Goal: Book appointment/travel/reservation

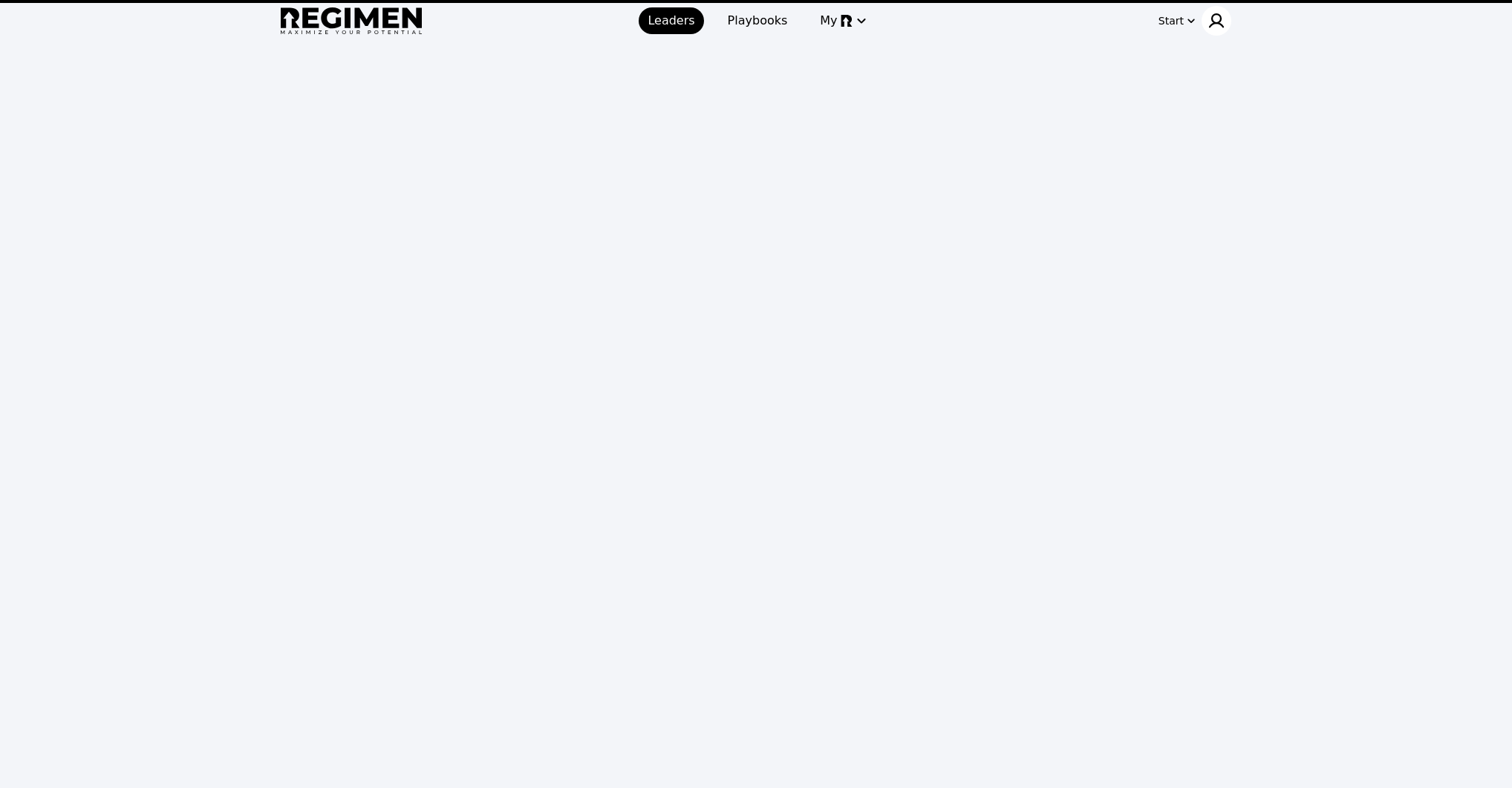
click at [1206, 31] on div at bounding box center [1216, 20] width 30 height 30
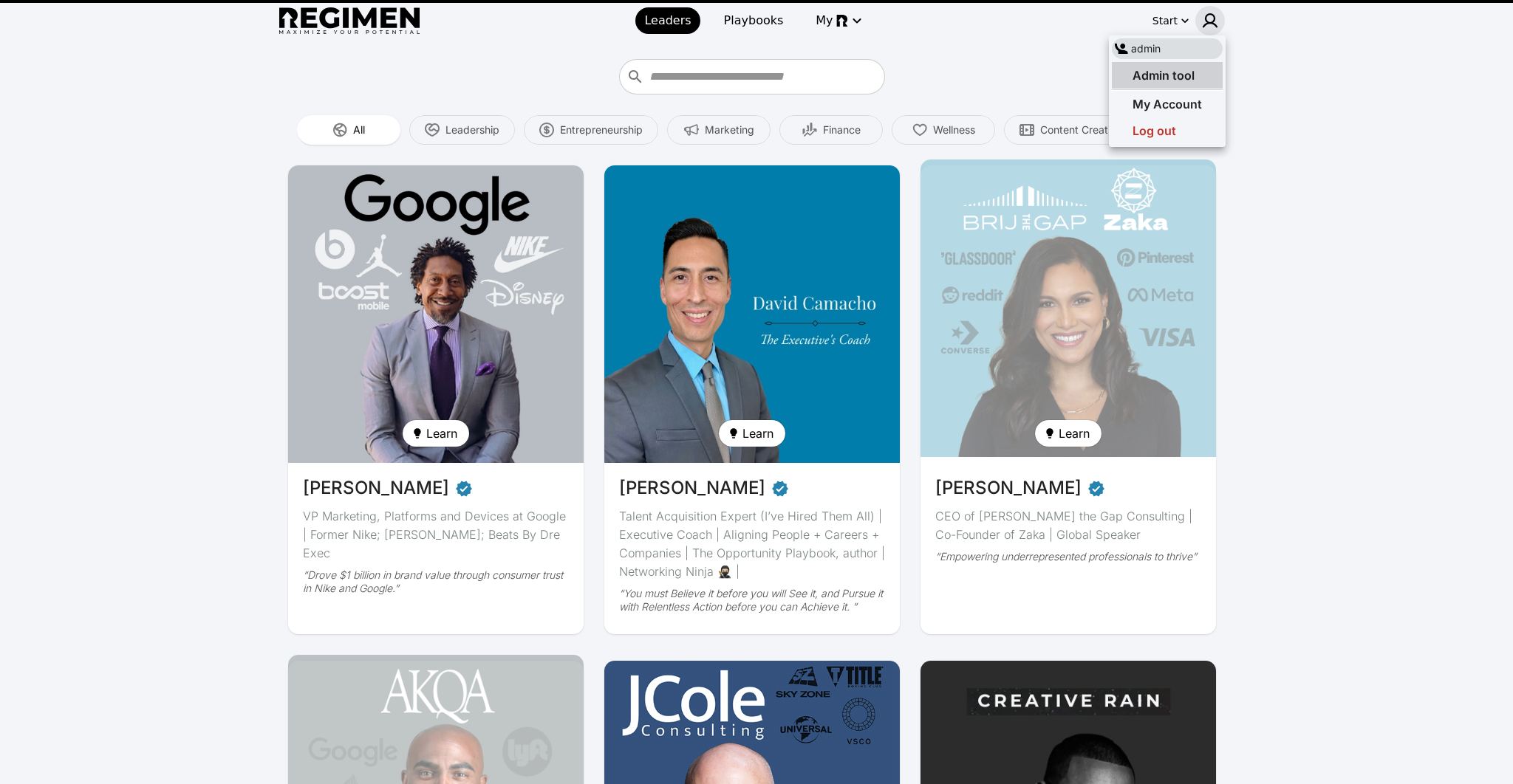
click at [1192, 72] on span "Admin tool" at bounding box center [1163, 75] width 62 height 14
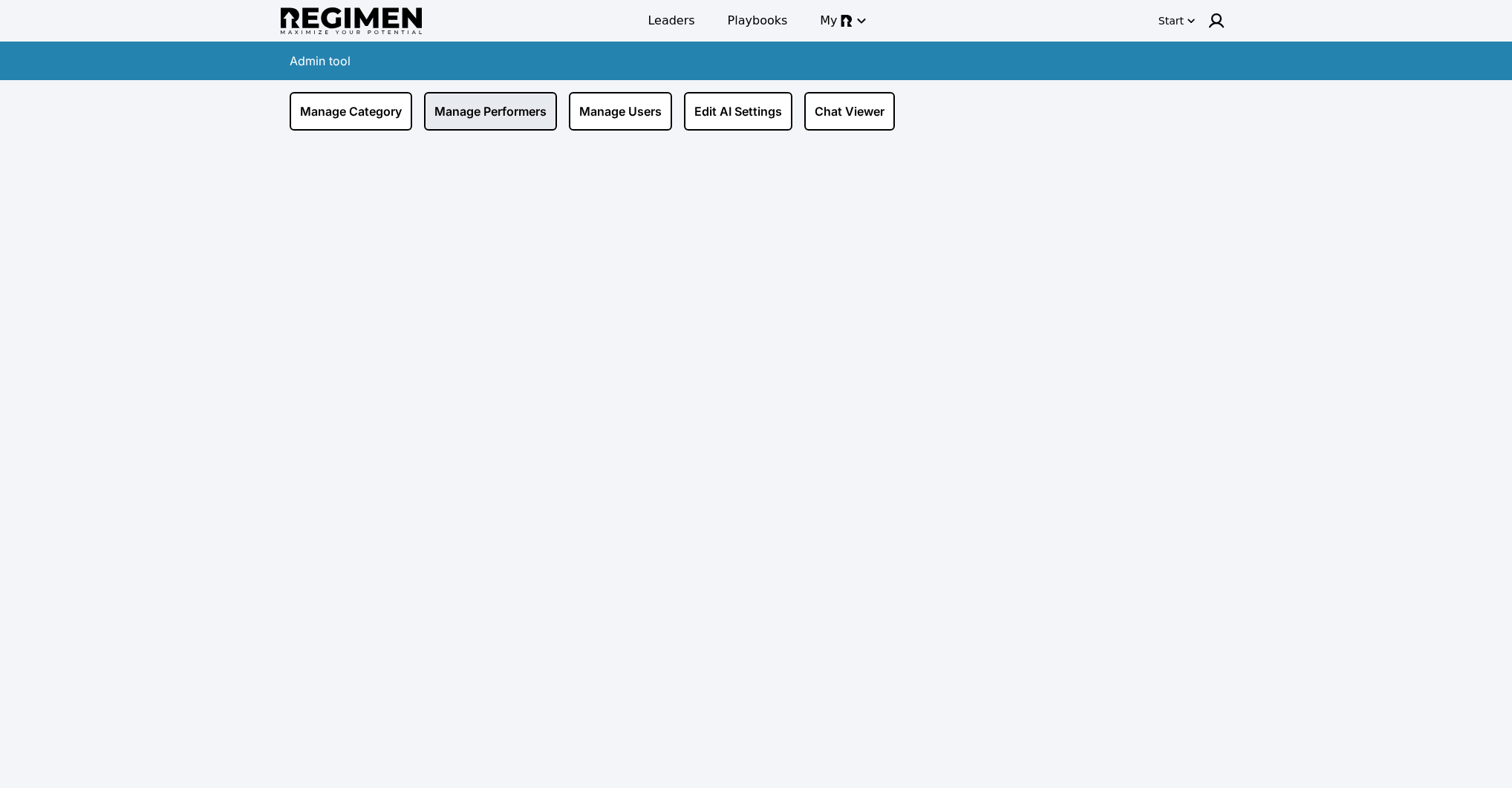
click at [476, 111] on link "Manage Performers" at bounding box center [491, 111] width 133 height 39
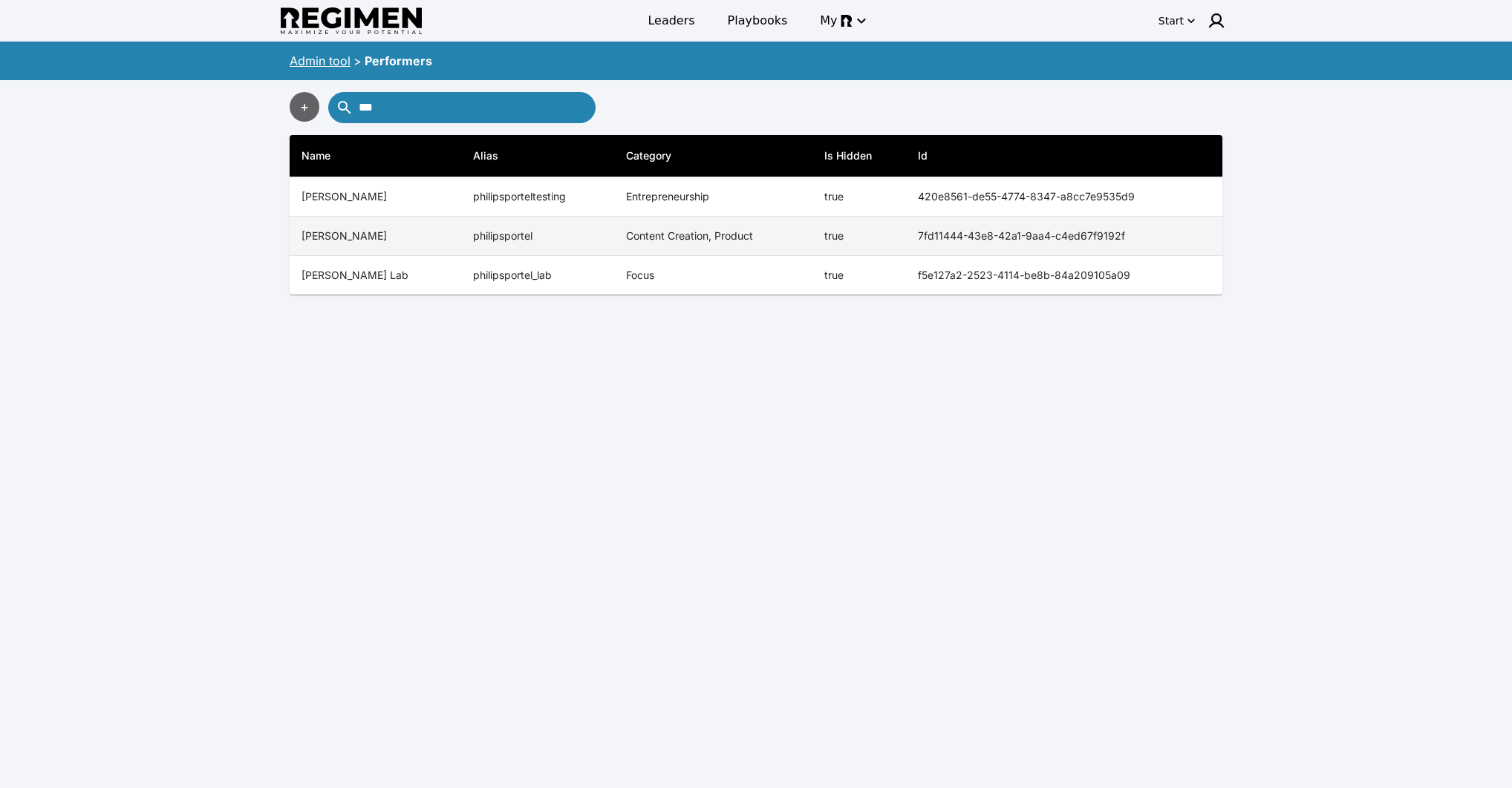
type input "***"
click at [720, 246] on td "Content Creation, Product" at bounding box center [713, 236] width 198 height 40
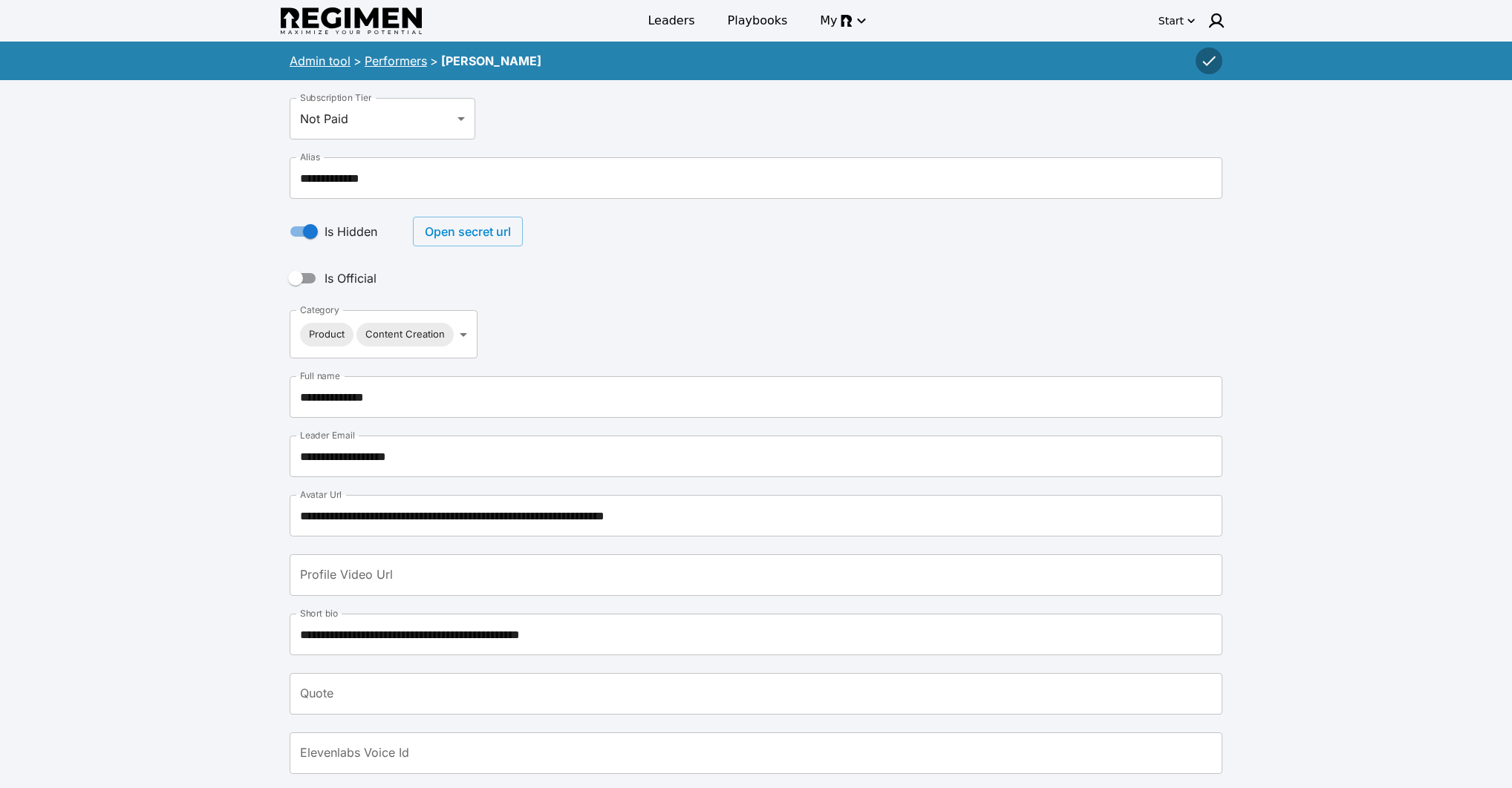
click at [451, 236] on button "Open secret url" at bounding box center [468, 231] width 110 height 30
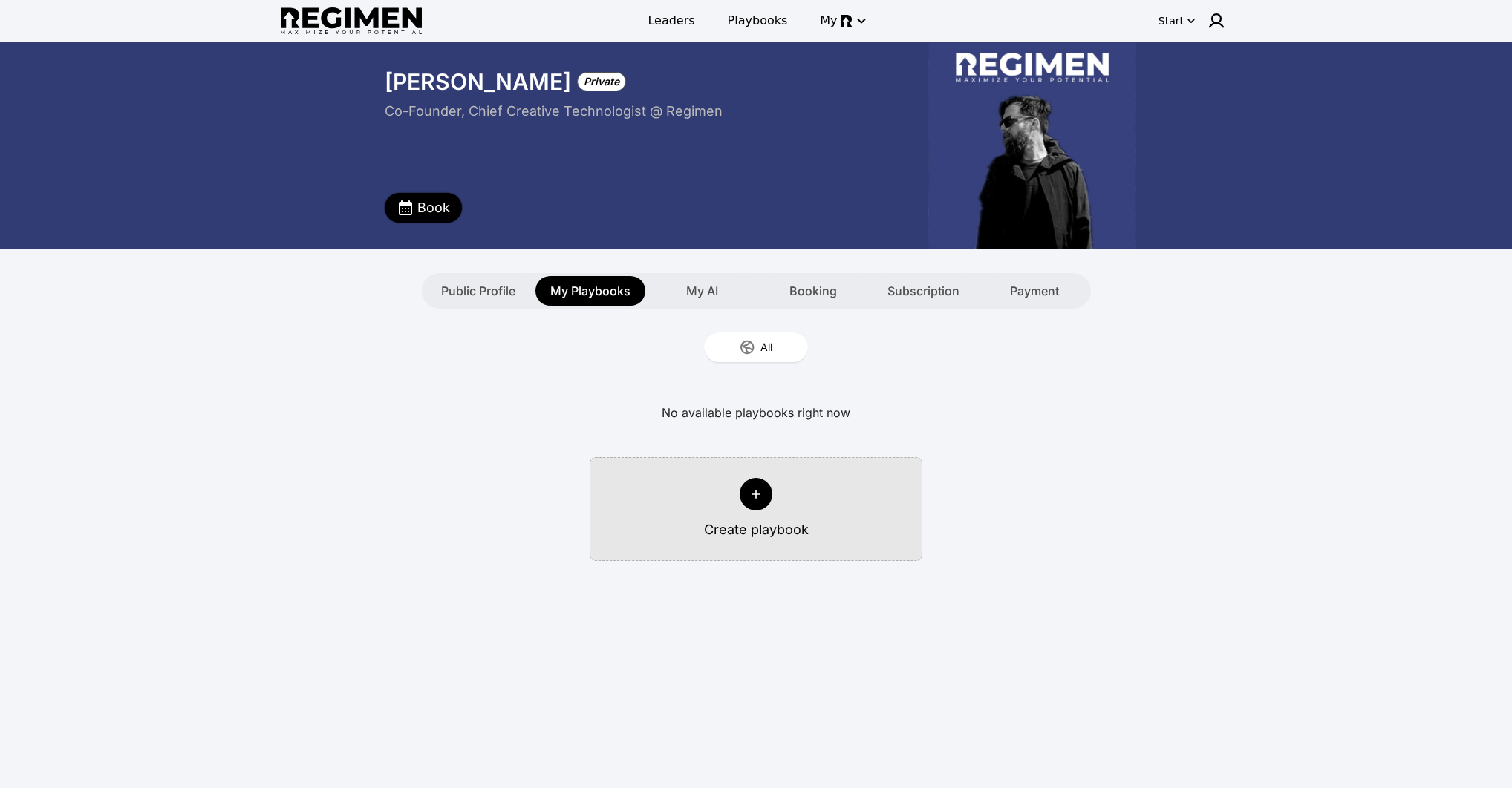
click at [421, 214] on span "Book" at bounding box center [433, 208] width 32 height 21
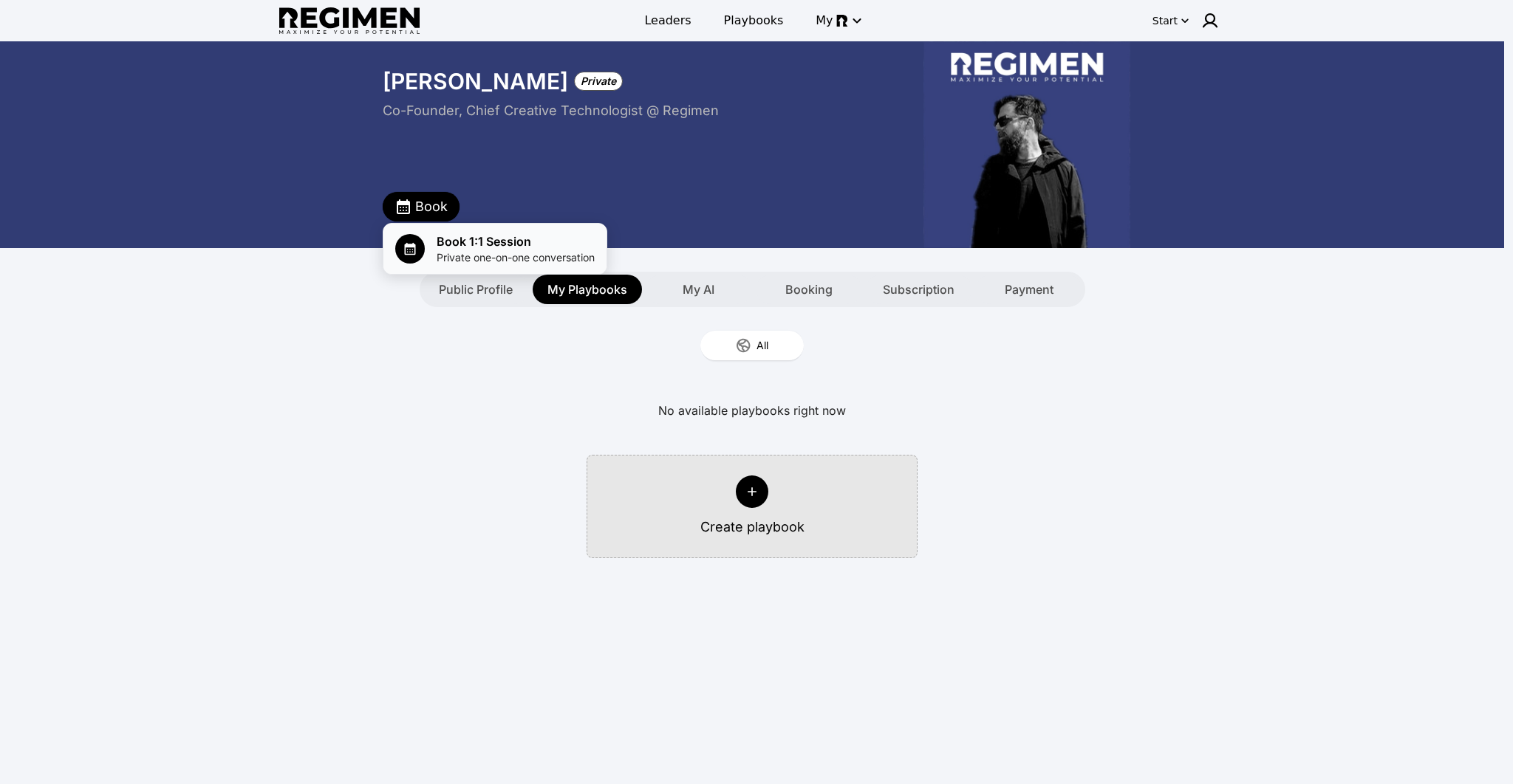
click at [446, 235] on span "Book 1:1 Session" at bounding box center [515, 242] width 158 height 18
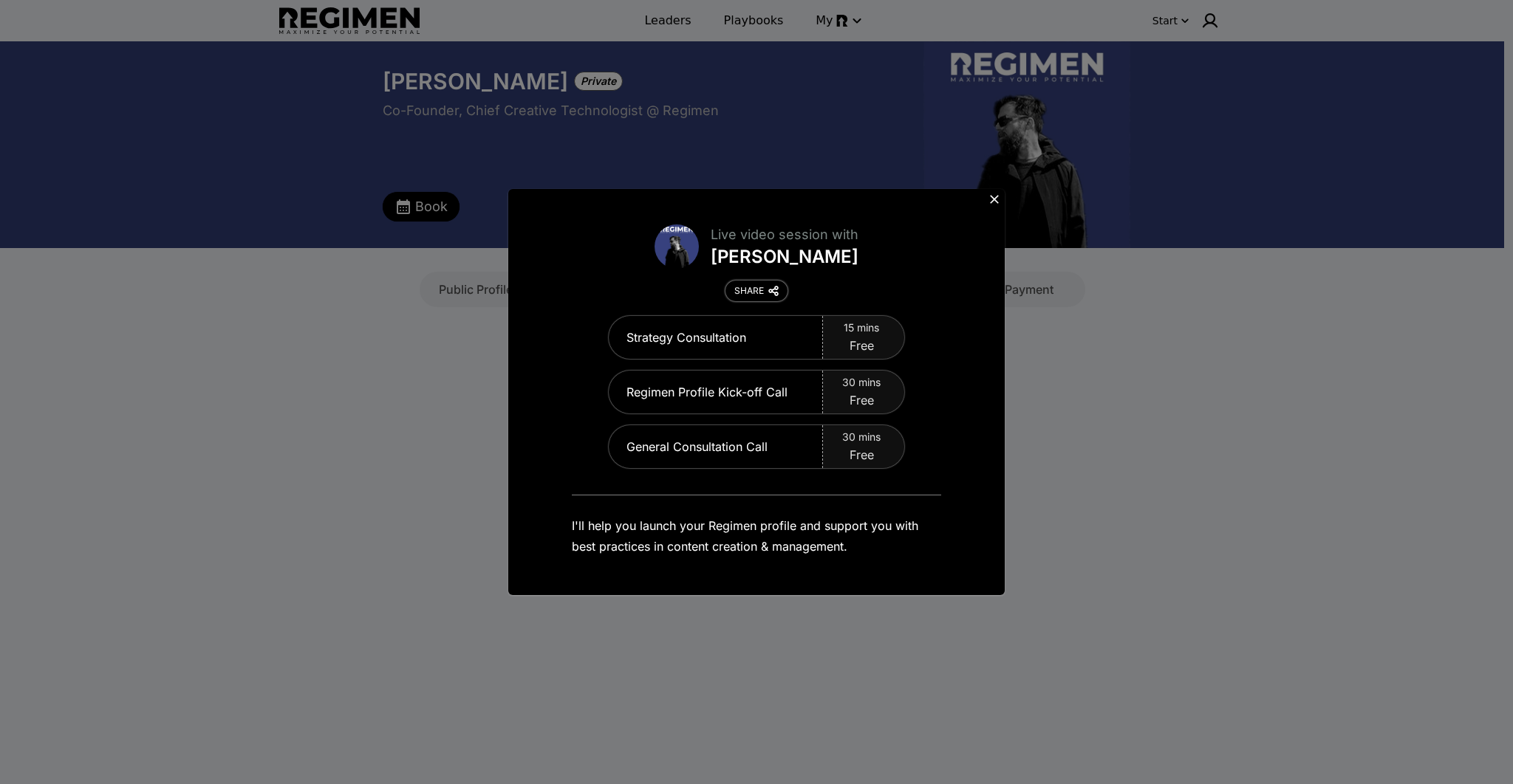
click at [767, 290] on button "SHARE" at bounding box center [756, 291] width 62 height 21
